Goal: Complete application form

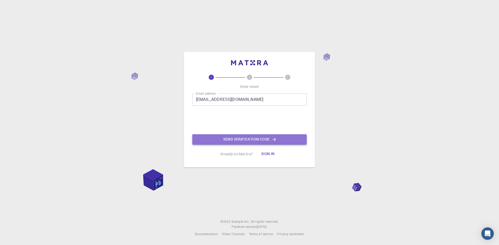
click at [279, 142] on button "Send verification code" at bounding box center [249, 140] width 114 height 10
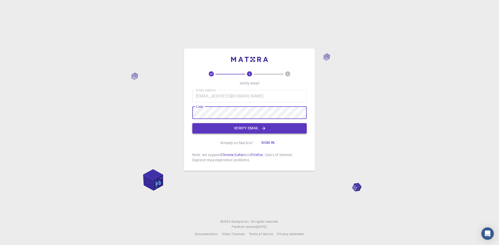
click at [246, 129] on button "Verify email" at bounding box center [249, 128] width 114 height 10
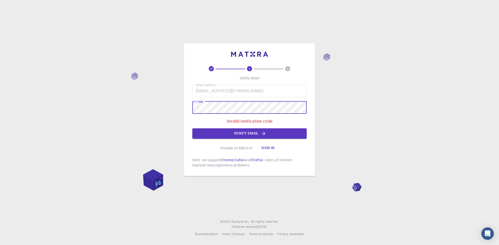
click at [145, 101] on div "2 3 Verify email Email address [EMAIL_ADDRESS][DOMAIN_NAME] Email address Code …" at bounding box center [249, 122] width 499 height 245
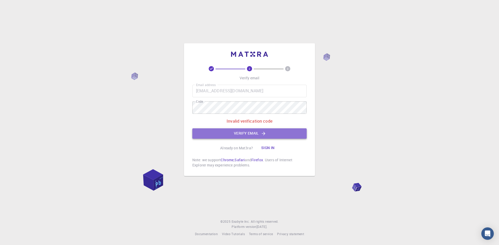
click at [215, 132] on button "Verify email" at bounding box center [249, 134] width 114 height 10
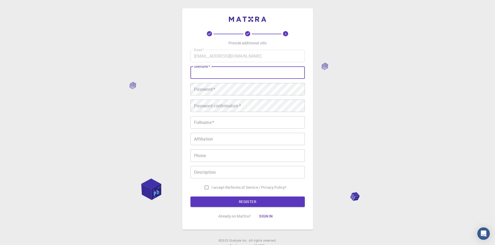
click at [232, 75] on input "username   *" at bounding box center [247, 72] width 114 height 12
drag, startPoint x: 212, startPoint y: 73, endPoint x: 174, endPoint y: 74, distance: 38.5
click at [174, 74] on div "3 Provide additional info Email   * [EMAIL_ADDRESS][DOMAIN_NAME] Email   * user…" at bounding box center [247, 132] width 495 height 264
type input "Putumugi"
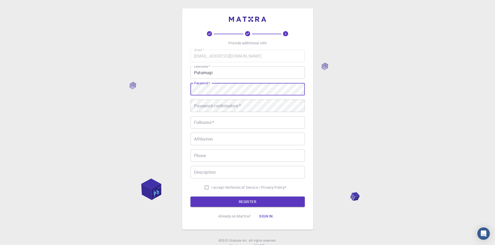
click at [199, 101] on div "Password confirmation   * Password confirmation   *" at bounding box center [247, 106] width 114 height 12
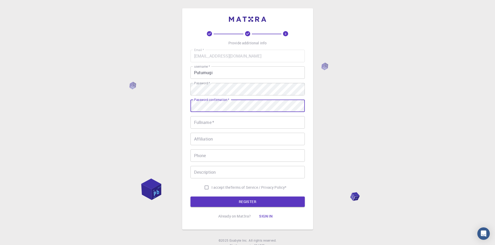
click at [210, 121] on input "Fullname   *" at bounding box center [247, 122] width 114 height 12
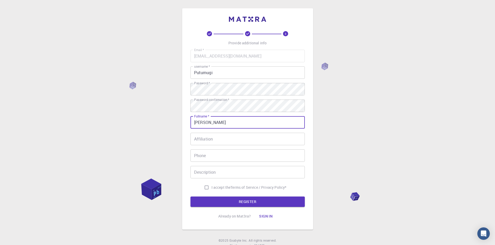
type input "[PERSON_NAME]"
click at [238, 188] on p "Terms of Service / Privacy Policy *" at bounding box center [258, 187] width 56 height 5
click at [208, 187] on input "I accept the Terms of Service / Privacy Policy *" at bounding box center [207, 188] width 10 height 10
checkbox input "true"
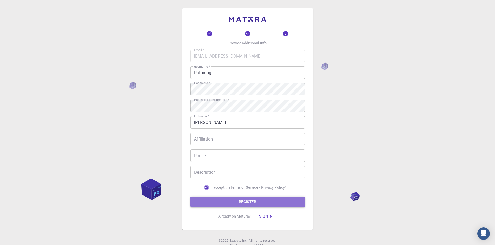
click at [210, 198] on button "REGISTER" at bounding box center [247, 202] width 114 height 10
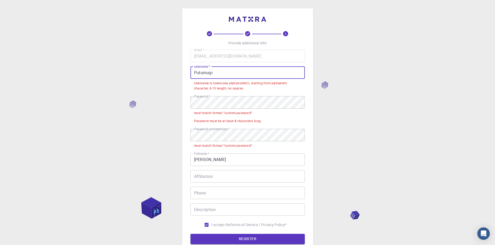
click at [224, 73] on input "Putumugi" at bounding box center [247, 72] width 114 height 12
drag, startPoint x: 224, startPoint y: 73, endPoint x: 179, endPoint y: 76, distance: 45.3
click at [179, 76] on div "3 Provide additional info Email   * [EMAIL_ADDRESS][DOMAIN_NAME] Email   * user…" at bounding box center [247, 151] width 495 height 302
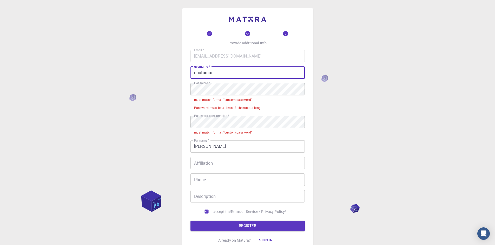
type input "dputumugi"
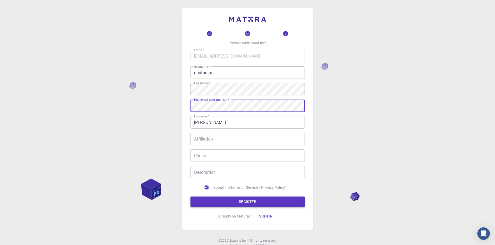
click at [240, 205] on button "REGISTER" at bounding box center [247, 202] width 114 height 10
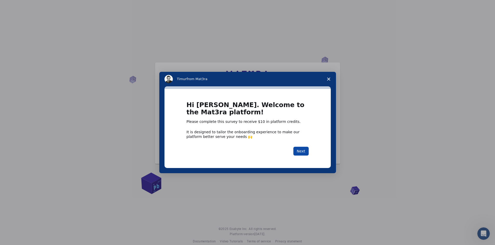
click at [302, 152] on button "Next" at bounding box center [300, 151] width 15 height 9
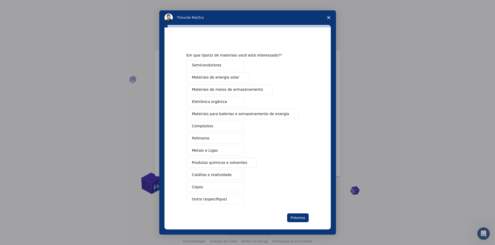
click at [218, 139] on button "Polímeros" at bounding box center [215, 139] width 57 height 10
click at [223, 149] on button "Metais e Ligas" at bounding box center [215, 151] width 57 height 10
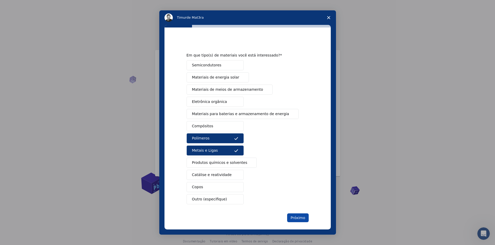
click at [303, 216] on font "Próximo" at bounding box center [297, 218] width 15 height 4
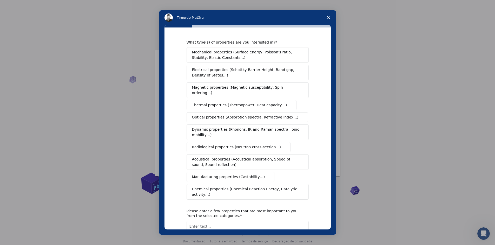
drag, startPoint x: 323, startPoint y: 121, endPoint x: 320, endPoint y: 124, distance: 4.0
click at [218, 52] on span "Mechanical properties (Surface energy, Poisson's ratio, Stability, Elastic Cons…" at bounding box center [246, 55] width 108 height 11
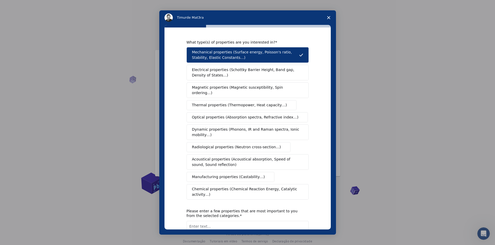
click at [219, 103] on span "Thermal properties (Thermopower, Heat capacity…)" at bounding box center [239, 105] width 95 height 5
click at [245, 175] on button "Manufacturing properties (Castability…)" at bounding box center [231, 177] width 88 height 10
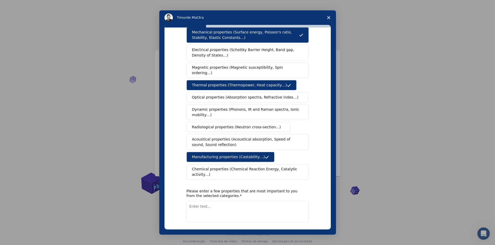
scroll to position [32, 0]
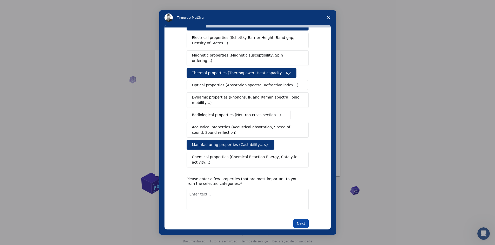
click at [302, 219] on button "Next" at bounding box center [300, 223] width 15 height 9
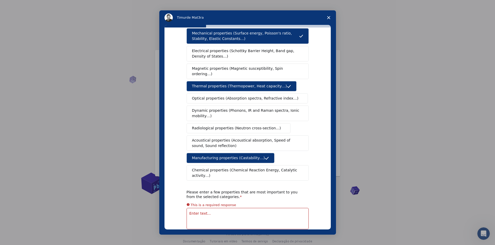
scroll to position [6, 0]
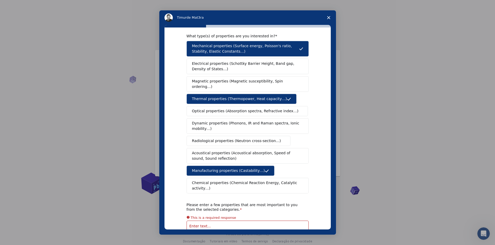
click at [235, 96] on span "Thermal properties (Thermopower, Heat capacity…)" at bounding box center [239, 98] width 95 height 5
click at [242, 50] on span "Mechanical properties (Surface energy, Poisson's ratio, Stability, Elastic Cons…" at bounding box center [245, 48] width 107 height 11
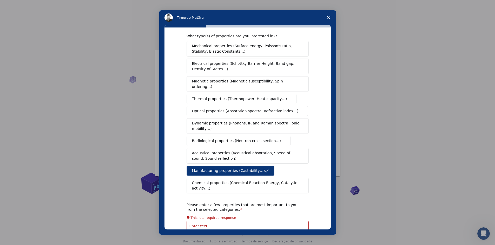
click at [243, 50] on span "Mechanical properties (Surface energy, Poisson's ratio, Stability, Elastic Cons…" at bounding box center [246, 48] width 108 height 11
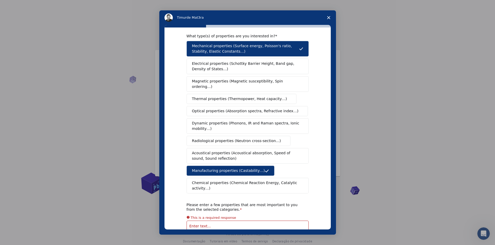
drag, startPoint x: 215, startPoint y: 195, endPoint x: 218, endPoint y: 198, distance: 4.6
click at [218, 203] on div "Please enter a few properties that are most important to you from the selected …" at bounding box center [244, 207] width 114 height 9
drag, startPoint x: 218, startPoint y: 198, endPoint x: 182, endPoint y: 193, distance: 36.4
click at [182, 193] on div "What type(s) of properties are you interested in? Mechanical properties (Surfac…" at bounding box center [247, 129] width 166 height 202
click at [246, 221] on textarea "Enter text..." at bounding box center [248, 231] width 122 height 21
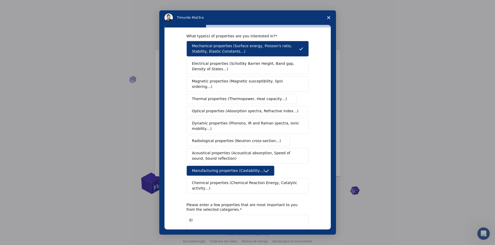
type textarea "E"
click at [221, 215] on textarea "Enter text..." at bounding box center [248, 225] width 122 height 21
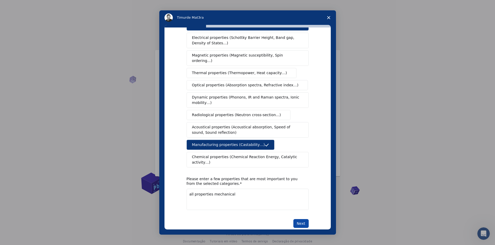
type textarea "all properties mechanical"
click at [296, 219] on button "Next" at bounding box center [300, 223] width 15 height 9
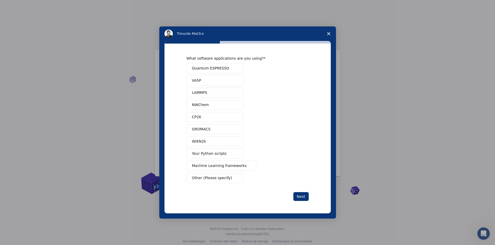
scroll to position [0, 0]
click at [227, 181] on button "Other (Please specify)" at bounding box center [215, 178] width 57 height 10
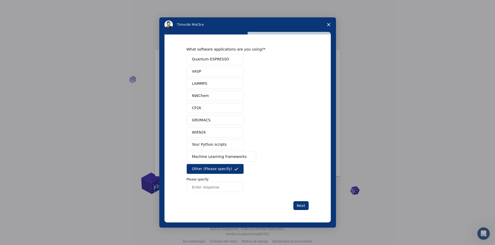
click at [226, 186] on input "Enter response" at bounding box center [215, 187] width 57 height 10
click at [234, 189] on input "Digite a resposta" at bounding box center [215, 187] width 57 height 10
type input "CAD"
click at [303, 210] on div "Próximo" at bounding box center [248, 206] width 122 height 9
click at [303, 206] on font "Próximo" at bounding box center [297, 206] width 15 height 4
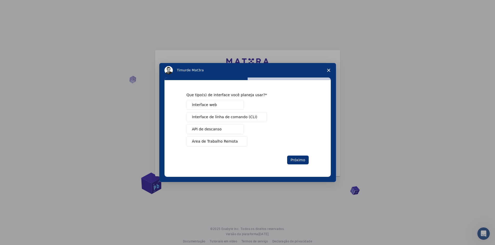
click at [223, 104] on button "Interface web" at bounding box center [215, 105] width 57 height 10
click at [297, 161] on font "Próximo" at bounding box center [297, 160] width 15 height 4
click at [227, 117] on button "Realizar pesquisas" at bounding box center [215, 117] width 57 height 10
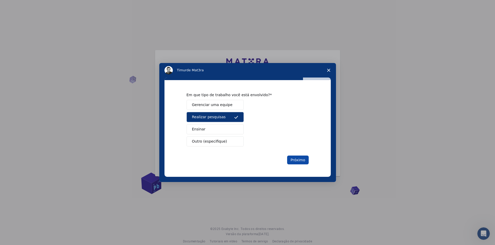
click at [293, 157] on button "Próximo" at bounding box center [297, 160] width 21 height 9
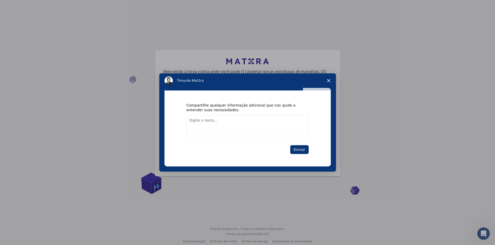
click at [287, 130] on textarea "Digite o texto..." at bounding box center [248, 125] width 122 height 21
type textarea "Analisar as possiveis variações dimensionais do processo e do produto."
click at [296, 143] on div "Compartilhe qualquer informação adicional que nos ajude a entender suas necessi…" at bounding box center [248, 128] width 122 height 51
click at [297, 145] on div "Compartilhe qualquer informação adicional que nos ajude a entender suas necessi…" at bounding box center [248, 128] width 122 height 51
click at [300, 151] on font "Enviar" at bounding box center [299, 150] width 11 height 4
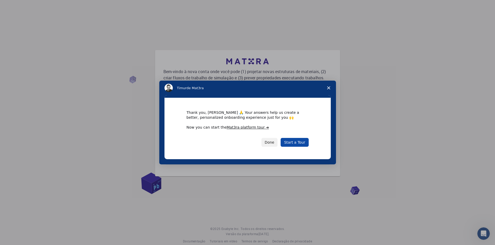
click at [304, 145] on link "Start a Tour" at bounding box center [295, 142] width 28 height 9
